Goal: Entertainment & Leisure: Consume media (video, audio)

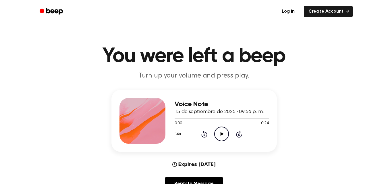
click at [221, 132] on icon "Play Audio" at bounding box center [221, 134] width 15 height 15
click at [222, 135] on icon at bounding box center [221, 134] width 3 height 4
click at [220, 137] on icon "Play Audio" at bounding box center [221, 134] width 15 height 15
